Goal: Task Accomplishment & Management: Manage account settings

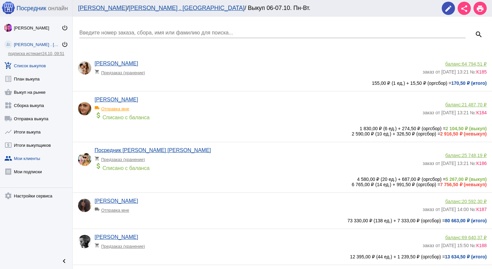
click at [15, 156] on link "group Мои клиенты" at bounding box center [36, 156] width 72 height 13
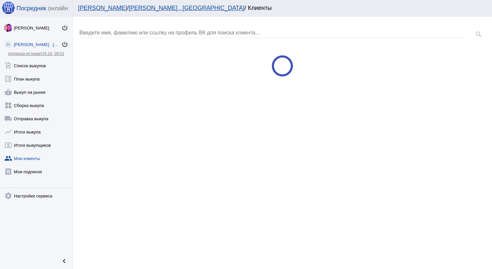
click at [135, 32] on input "Введите имя, фамилию или ссылку на профиль ВК для поиска клиента..." at bounding box center [272, 33] width 386 height 6
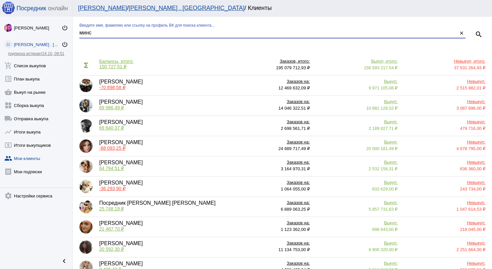
type input "минс"
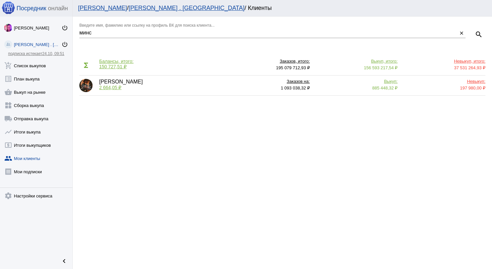
click at [114, 90] on span "2 664,05 ₽" at bounding box center [110, 87] width 22 height 5
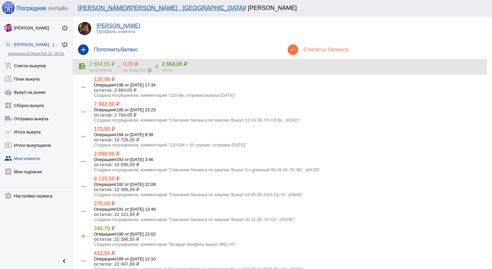
drag, startPoint x: 160, startPoint y: 63, endPoint x: 184, endPoint y: 64, distance: 23.2
click at [184, 64] on div "account_balance_wallet 2 664,05 ₽ на балансе - 0,00 ₽ на выкупах help_outline =…" at bounding box center [282, 67] width 409 height 12
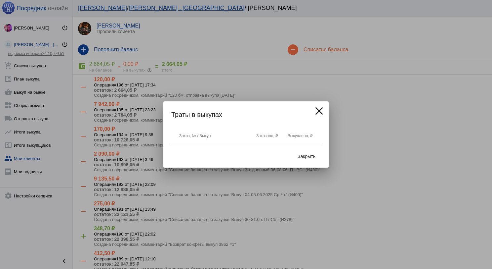
copy div "2 664,05"
click at [302, 155] on span "Закрыть" at bounding box center [307, 155] width 18 height 5
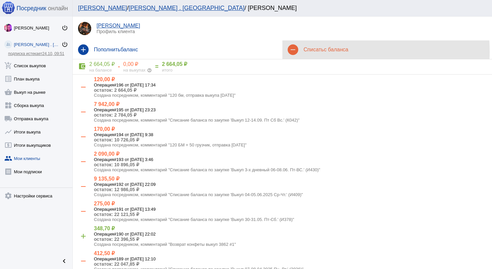
click at [311, 51] on h4 "Списать с баланса" at bounding box center [395, 50] width 183 height 6
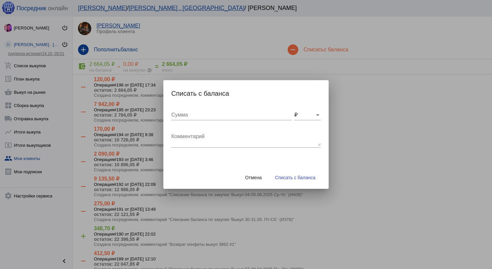
click at [208, 112] on input "Сумма" at bounding box center [231, 115] width 120 height 6
type input "2664.05"
click at [209, 138] on textarea "Комментарий" at bounding box center [245, 139] width 149 height 13
type textarea "Возврат по заявке"
click at [300, 179] on span "Списать с баланса" at bounding box center [295, 177] width 40 height 5
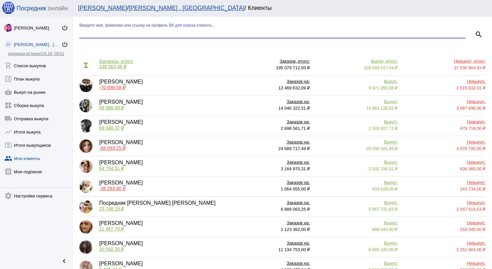
click at [110, 30] on input "Введите имя, фамилию или ссылку на профиль ВК для поиска клиента..." at bounding box center [272, 33] width 386 height 6
type input "кат"
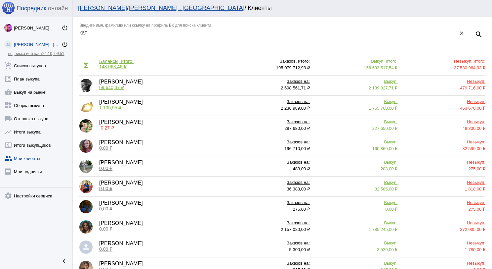
click at [113, 86] on span "69 640,37 ₽" at bounding box center [111, 87] width 25 height 5
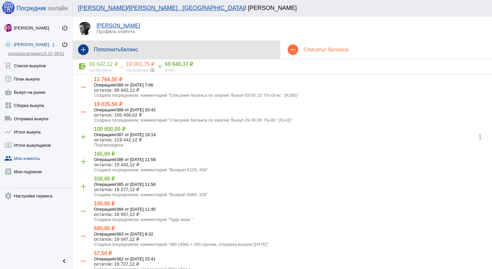
click at [85, 53] on mat-icon "add" at bounding box center [83, 49] width 11 height 11
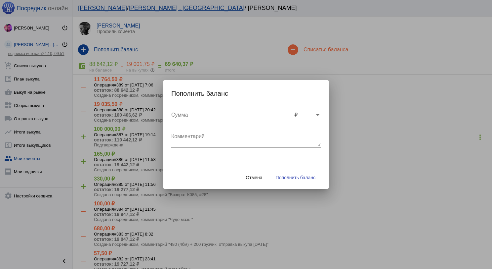
click at [178, 110] on div "Сумма" at bounding box center [231, 112] width 120 height 15
paste input "2664.05"
type input "2664.05"
click at [201, 141] on textarea "Комментарий" at bounding box center [245, 139] width 149 height 13
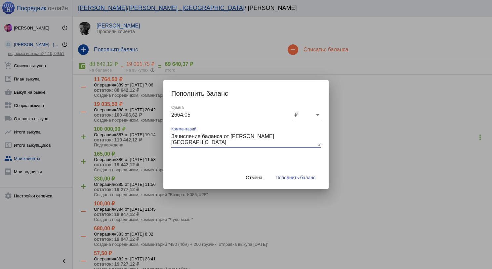
type textarea "Зачисление баланса от [PERSON_NAME] [GEOGRAPHIC_DATA]"
click at [287, 175] on span "Пополнить баланс" at bounding box center [296, 177] width 40 height 5
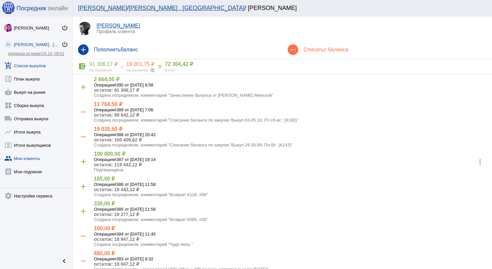
click at [44, 65] on link "add_shopping_cart Список выкупов" at bounding box center [36, 64] width 72 height 13
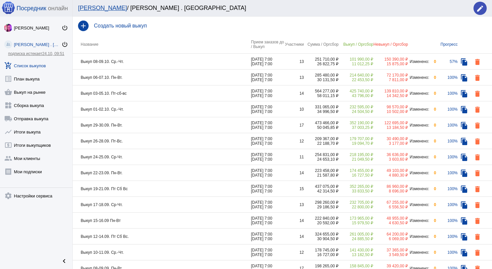
click at [119, 26] on h4 "Создать новый выкуп" at bounding box center [290, 26] width 393 height 6
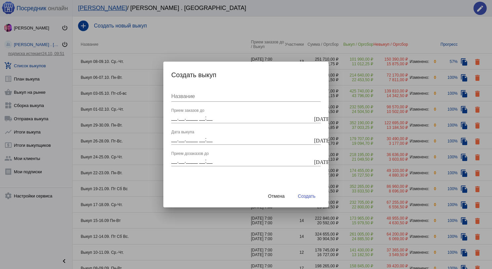
click at [203, 97] on input "Название" at bounding box center [245, 96] width 149 height 6
type input "Выкуп 10-12.10. Пт Сб Вс."
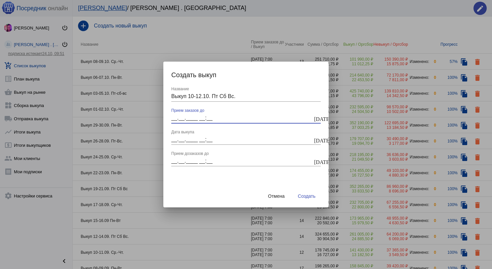
click at [203, 116] on input "__.__.____ __:__" at bounding box center [242, 118] width 142 height 6
click at [313, 114] on button "[DATE]" at bounding box center [317, 118] width 8 height 8
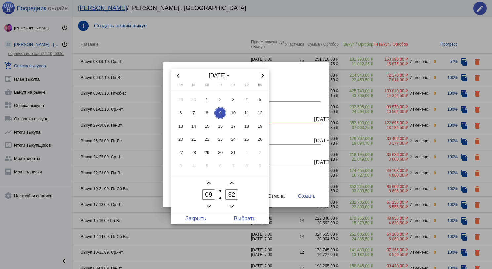
click at [296, 115] on div at bounding box center [246, 134] width 492 height 269
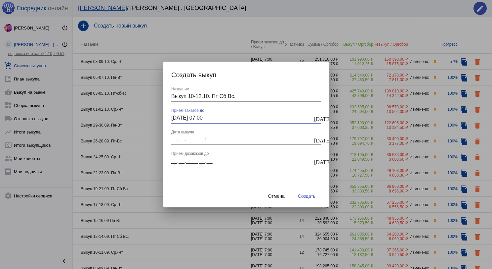
type input "[DATE] 07:00"
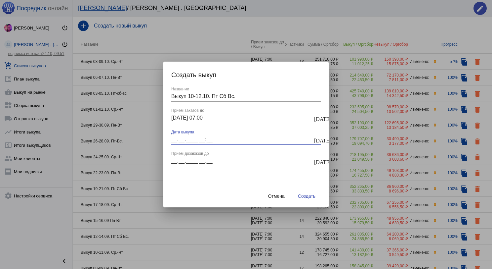
click at [249, 139] on input "__.__.____ __:__" at bounding box center [242, 139] width 142 height 6
type input "[DATE] 07:00"
click at [200, 163] on input "__.__.____ __:__" at bounding box center [242, 161] width 142 height 6
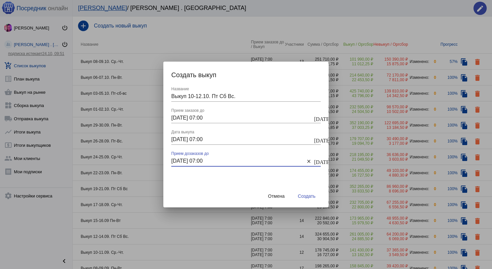
type input "[DATE] 07:00"
click at [302, 195] on span "Создать" at bounding box center [307, 195] width 18 height 5
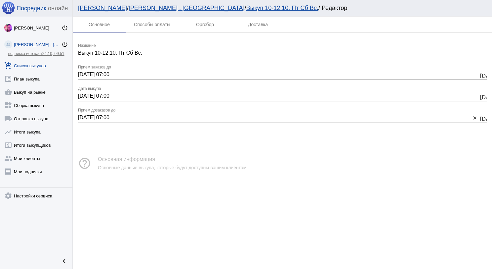
click at [45, 63] on link "add_shopping_cart Список выкупов" at bounding box center [36, 64] width 72 height 13
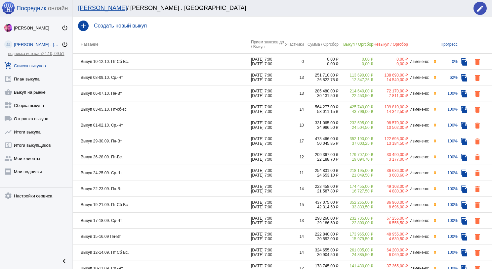
click at [155, 75] on td "Выкуп 08-09.10. Ср.-Чт." at bounding box center [162, 77] width 178 height 16
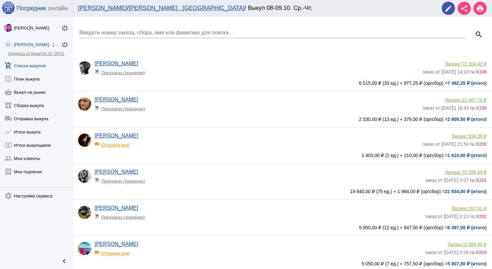
click at [152, 35] on input "Введите номер заказа, сбора, имя или фамилию для поиска..." at bounding box center [272, 33] width 386 height 6
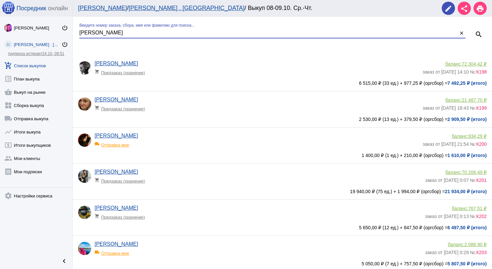
type input "[PERSON_NAME]"
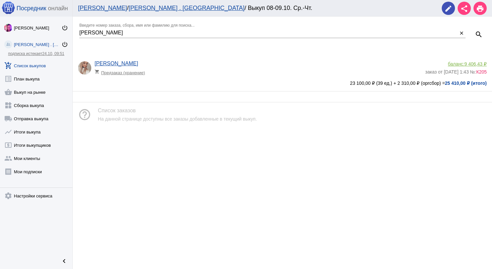
click at [480, 63] on span "9 406,43 ₽" at bounding box center [476, 63] width 22 height 5
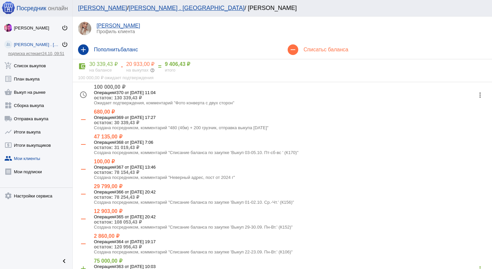
click at [326, 53] on div "remove Списать с баланса" at bounding box center [387, 49] width 210 height 19
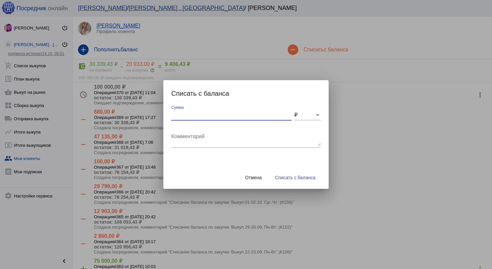
click at [219, 112] on input "Сумма" at bounding box center [231, 115] width 120 height 6
type input "130"
click at [209, 130] on div "Комментарий" at bounding box center [245, 137] width 149 height 21
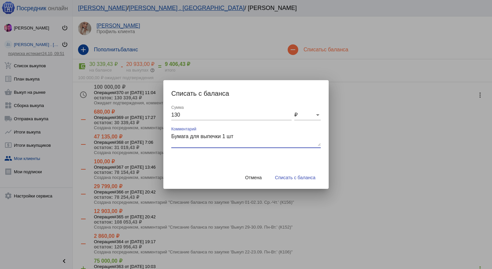
type textarea "Бумага для выпечки 1 шт"
click at [299, 178] on span "Списать с баланса" at bounding box center [295, 177] width 40 height 5
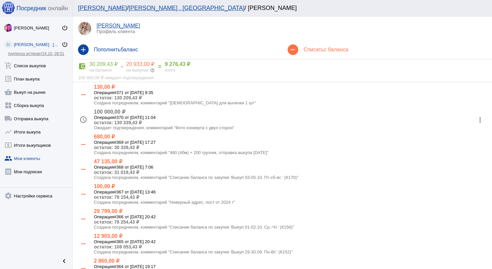
click at [306, 50] on h4 "Списать с баланса" at bounding box center [395, 50] width 183 height 6
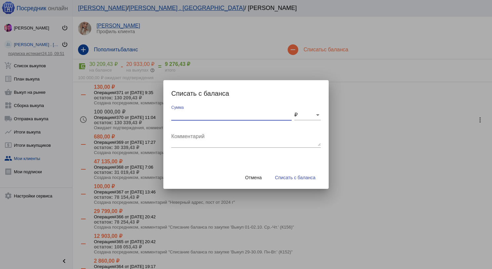
click at [222, 114] on input "Сумма" at bounding box center [231, 115] width 120 height 6
type input "1045"
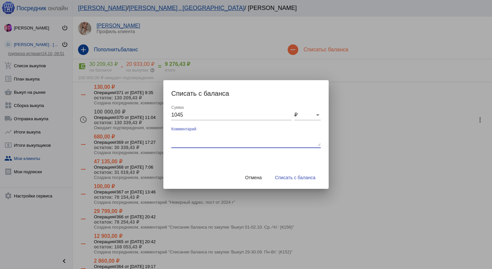
click at [232, 134] on textarea "Комментарий" at bounding box center [245, 139] width 149 height 13
click at [232, 134] on textarea "Костюм К156" at bounding box center [245, 139] width 149 height 13
type textarea "Костюм К156 # 62 пришел"
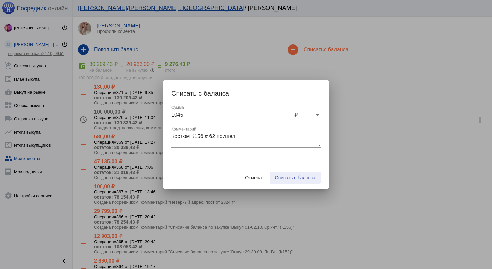
click at [296, 178] on span "Списать с баланса" at bounding box center [295, 177] width 40 height 5
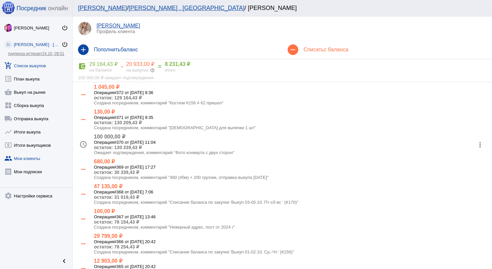
click at [44, 69] on link "add_shopping_cart Список выкупов" at bounding box center [36, 64] width 72 height 13
